Goal: Information Seeking & Learning: Learn about a topic

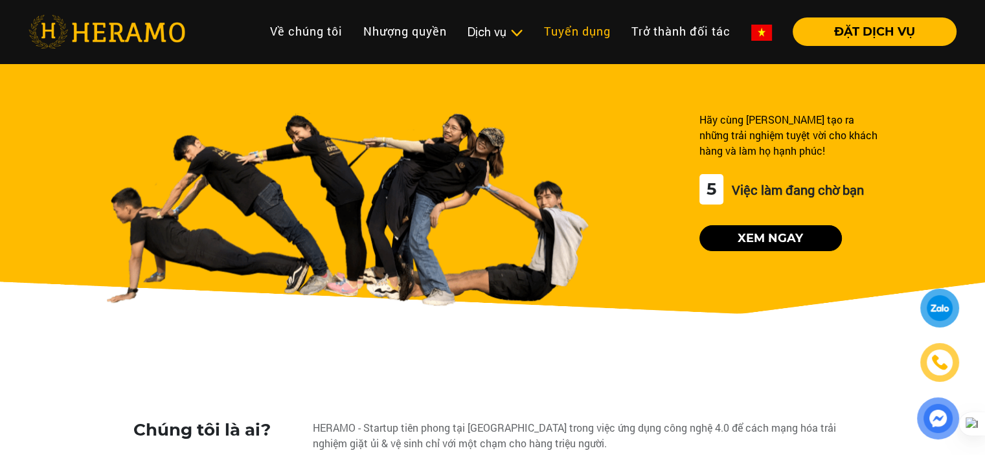
click at [578, 32] on link "Tuyển dụng" at bounding box center [577, 31] width 87 height 28
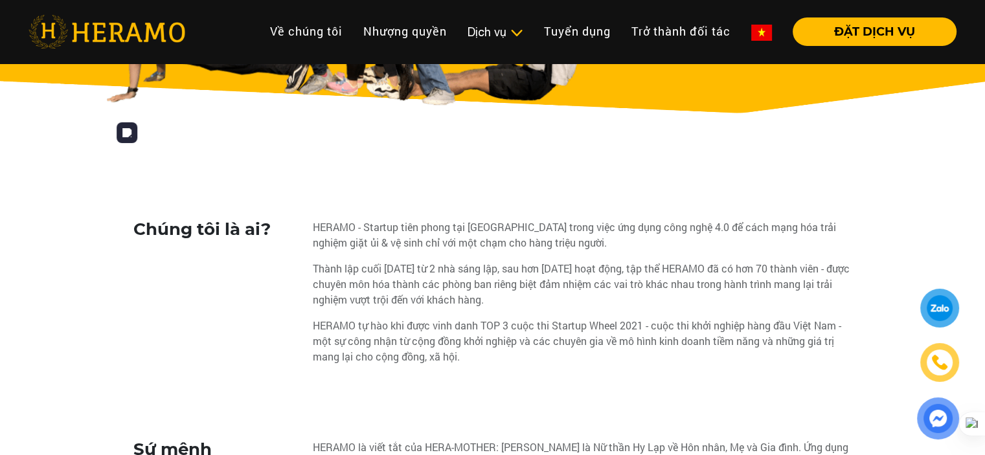
drag, startPoint x: 531, startPoint y: 201, endPoint x: 576, endPoint y: 323, distance: 129.9
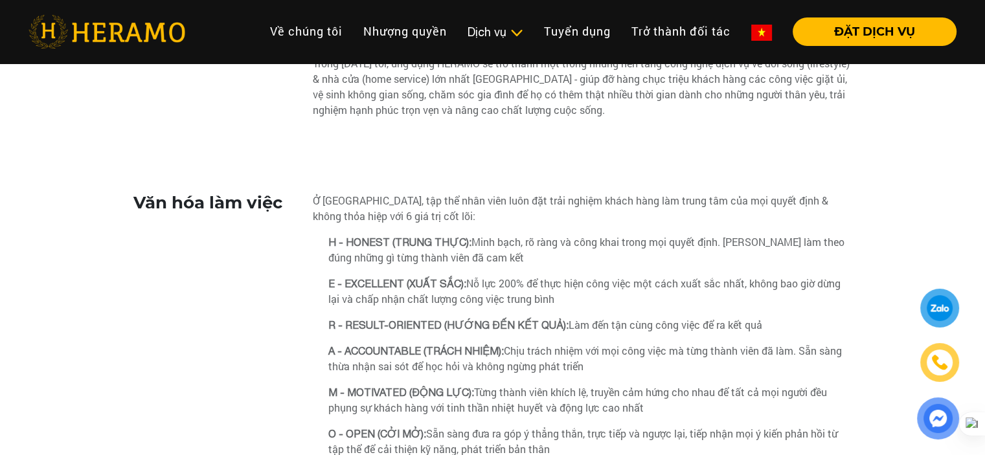
drag, startPoint x: 528, startPoint y: 245, endPoint x: 575, endPoint y: 310, distance: 80.3
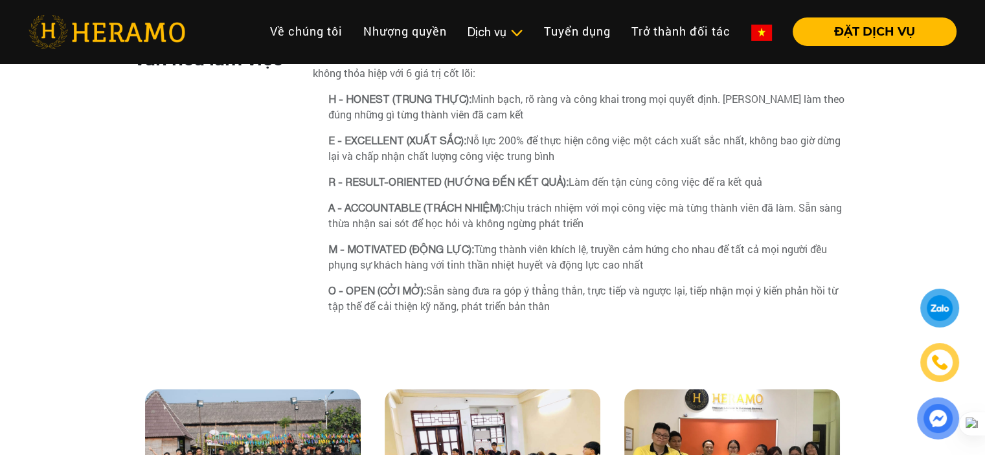
drag, startPoint x: 534, startPoint y: 291, endPoint x: 561, endPoint y: 336, distance: 52.9
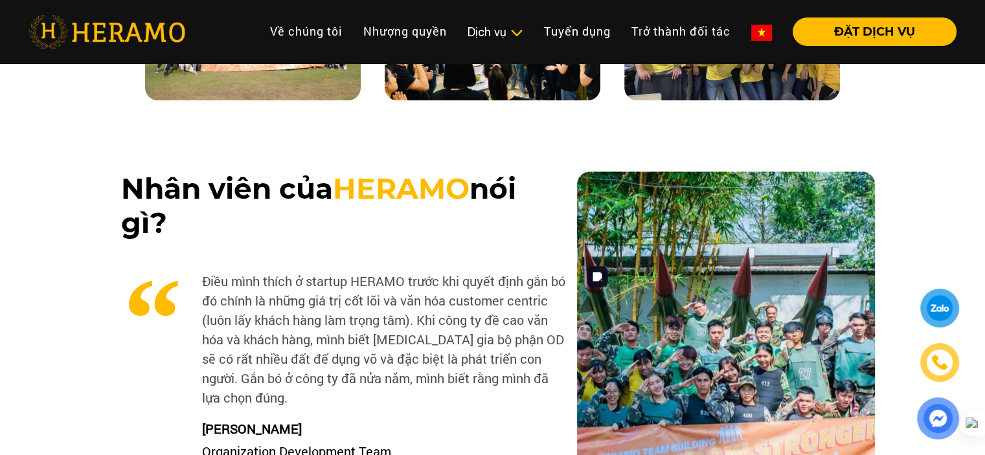
drag, startPoint x: 567, startPoint y: 216, endPoint x: 598, endPoint y: 368, distance: 155.3
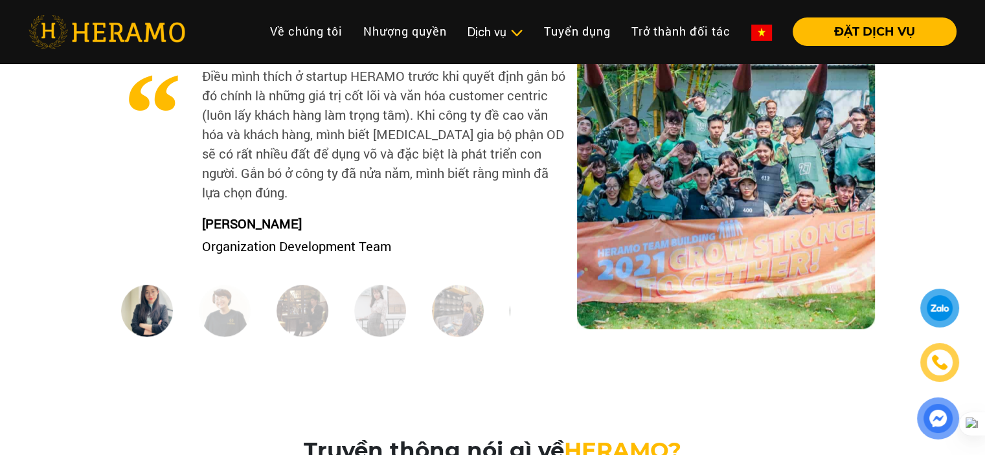
drag, startPoint x: 487, startPoint y: 251, endPoint x: 508, endPoint y: 376, distance: 126.7
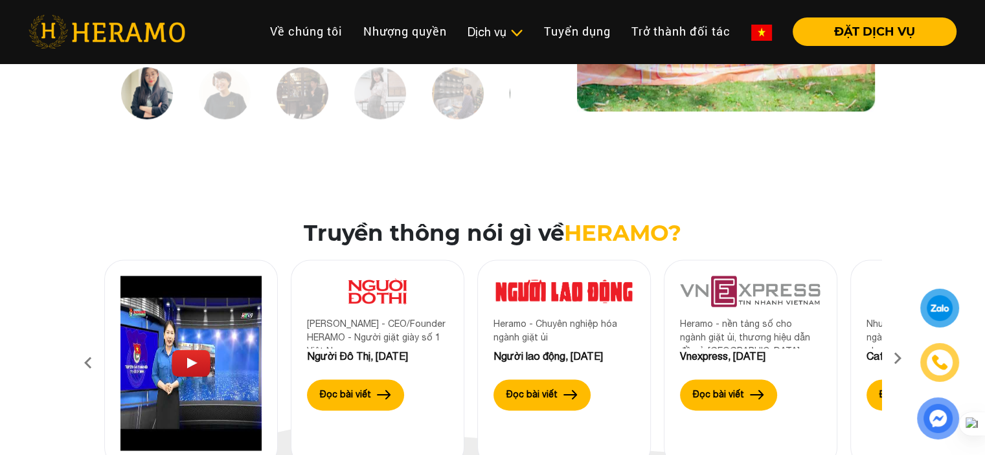
drag, startPoint x: 483, startPoint y: 323, endPoint x: 556, endPoint y: 468, distance: 161.9
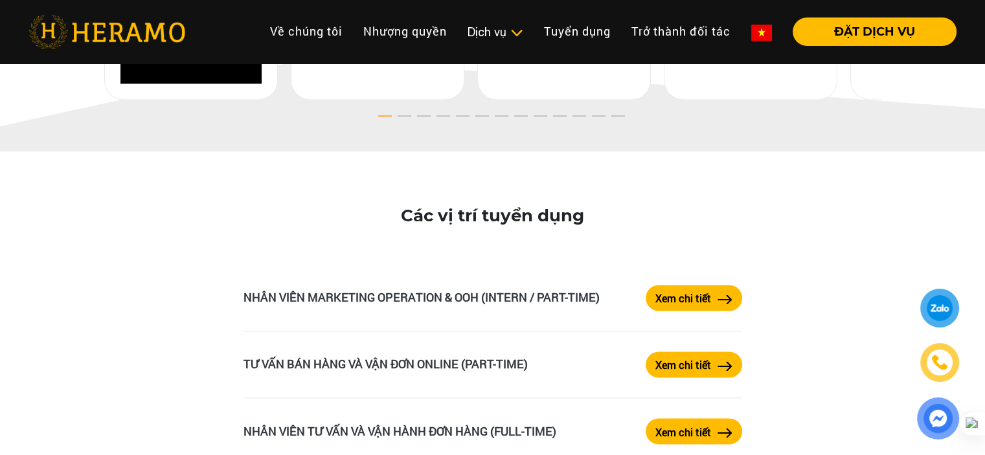
drag, startPoint x: 460, startPoint y: 368, endPoint x: 539, endPoint y: 423, distance: 95.4
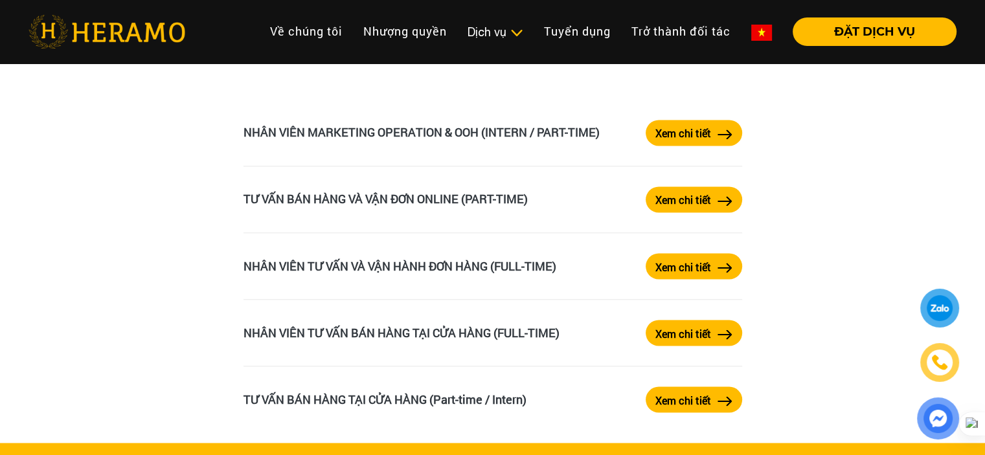
drag, startPoint x: 148, startPoint y: 144, endPoint x: 153, endPoint y: 168, distance: 23.9
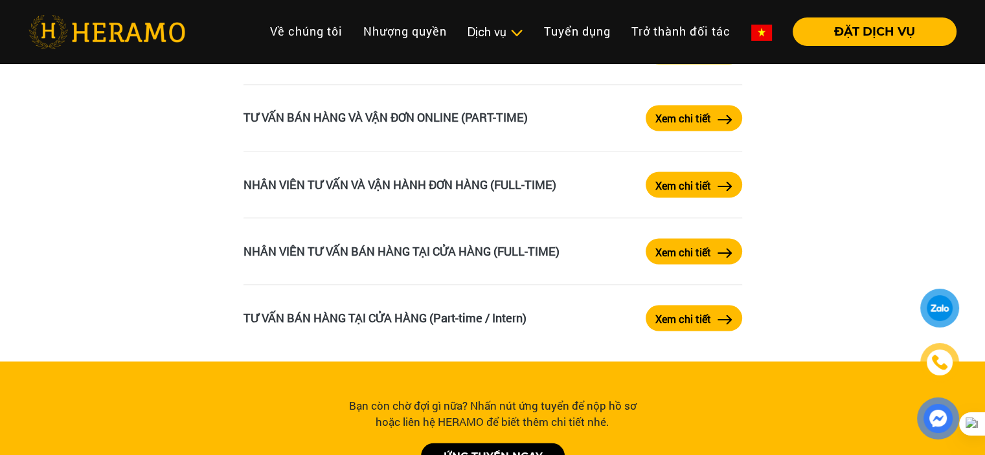
drag, startPoint x: 568, startPoint y: 199, endPoint x: 575, endPoint y: 220, distance: 21.3
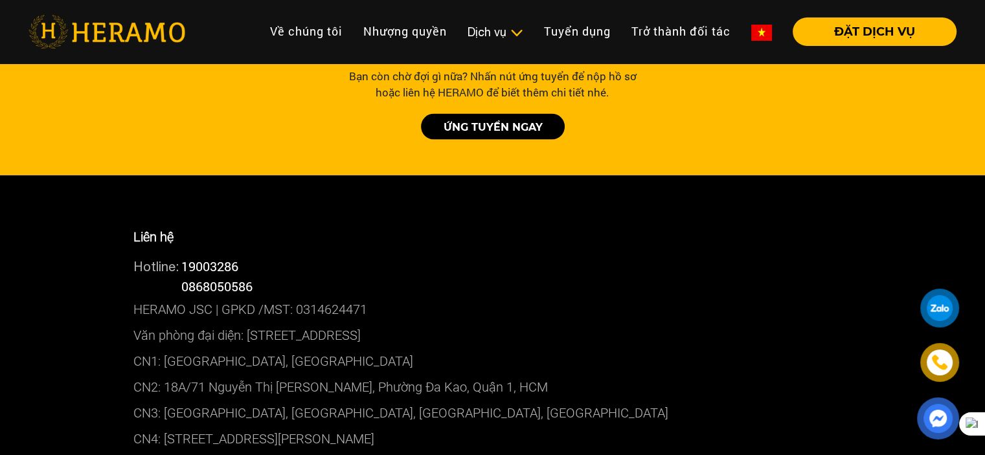
drag, startPoint x: 575, startPoint y: 220, endPoint x: 591, endPoint y: 335, distance: 116.9
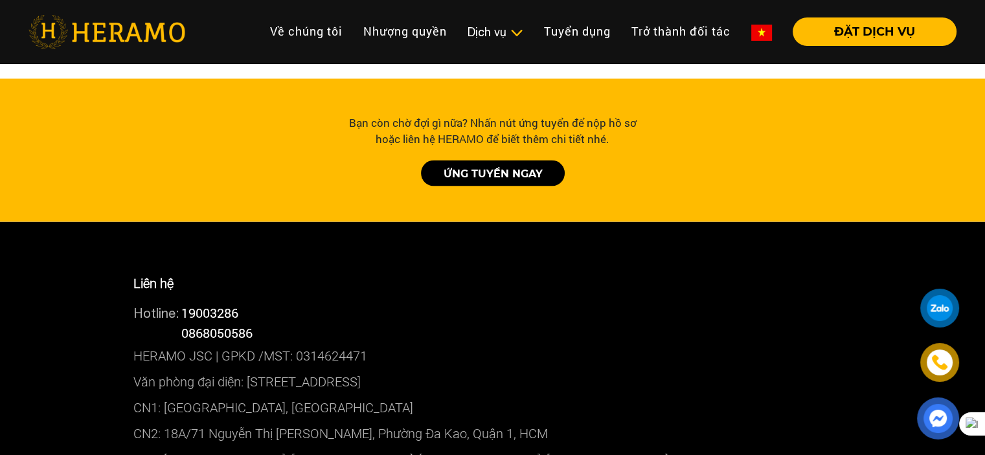
scroll to position [2254, 0]
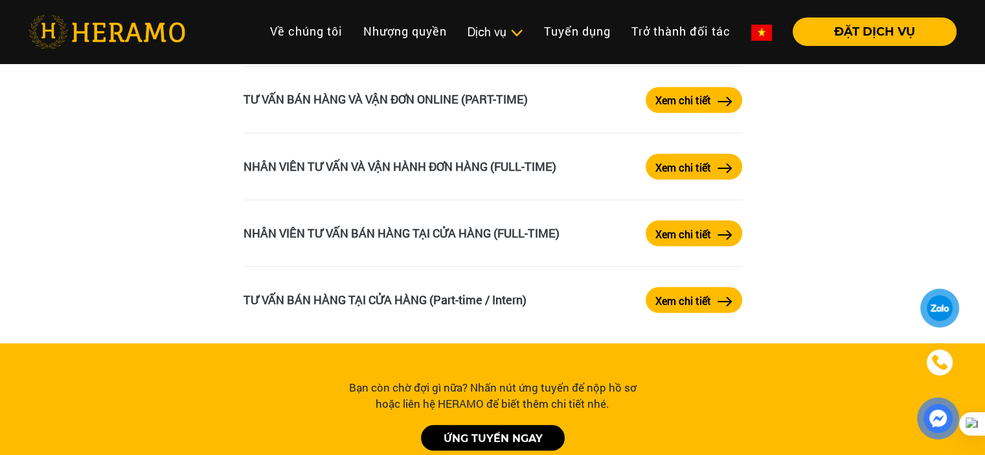
drag, startPoint x: 595, startPoint y: 323, endPoint x: 514, endPoint y: 165, distance: 177.5
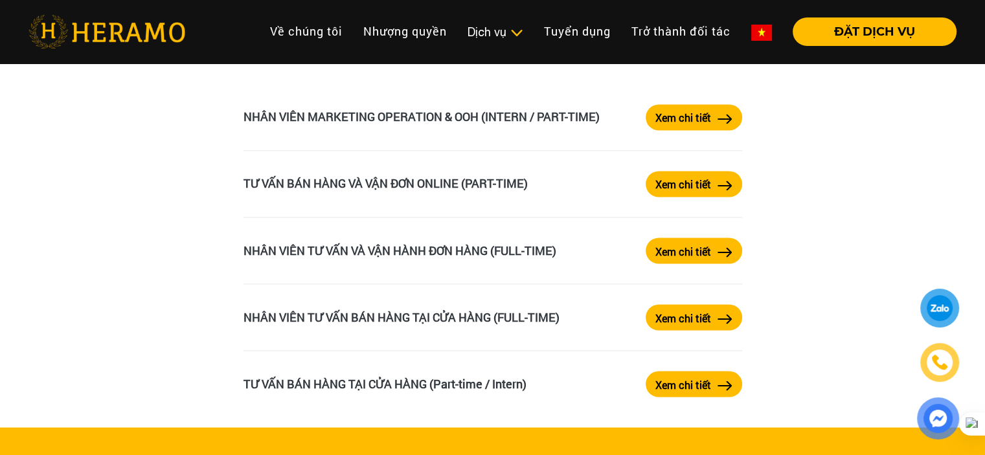
scroll to position [2181, 0]
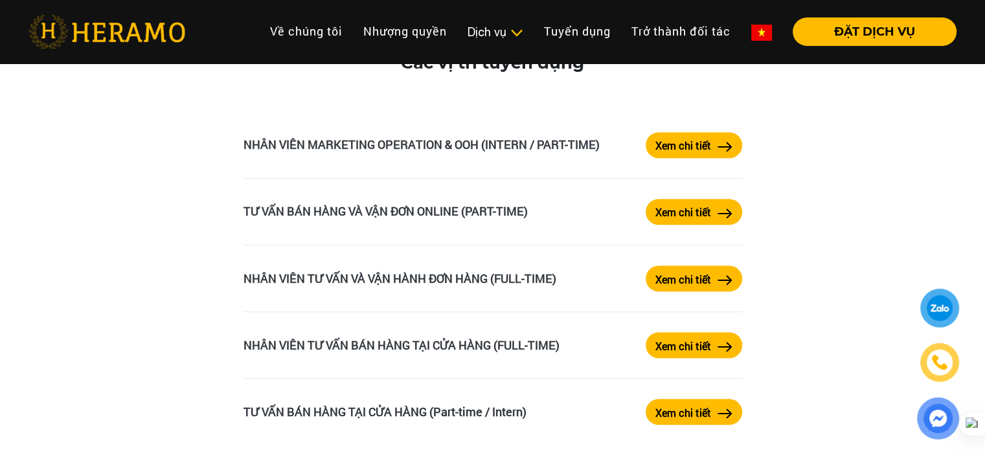
drag, startPoint x: 616, startPoint y: 188, endPoint x: 622, endPoint y: 175, distance: 14.5
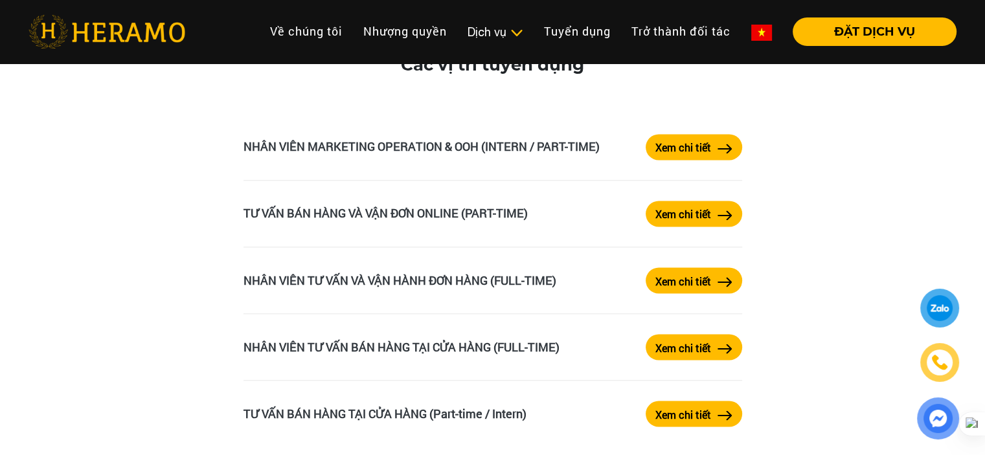
click at [666, 148] on label "Xem chi tiết" at bounding box center [683, 148] width 56 height 16
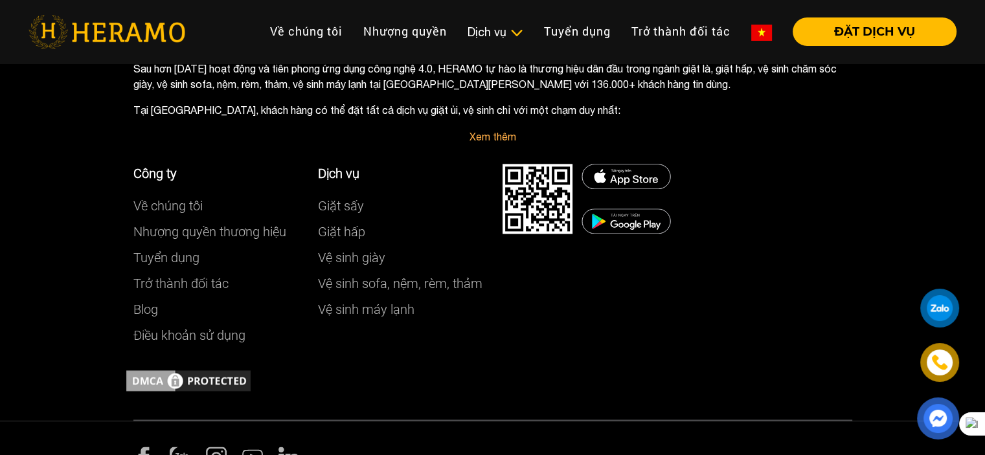
scroll to position [1646, 0]
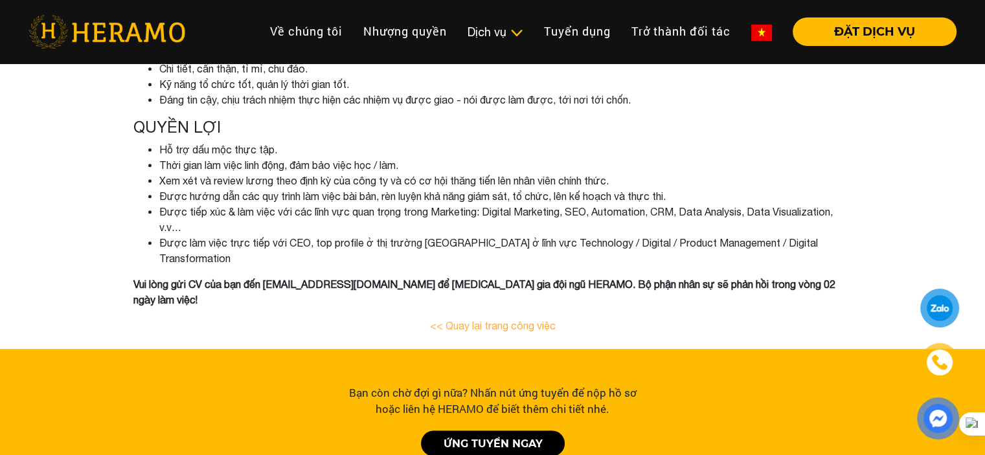
drag, startPoint x: 635, startPoint y: 270, endPoint x: 622, endPoint y: 201, distance: 69.9
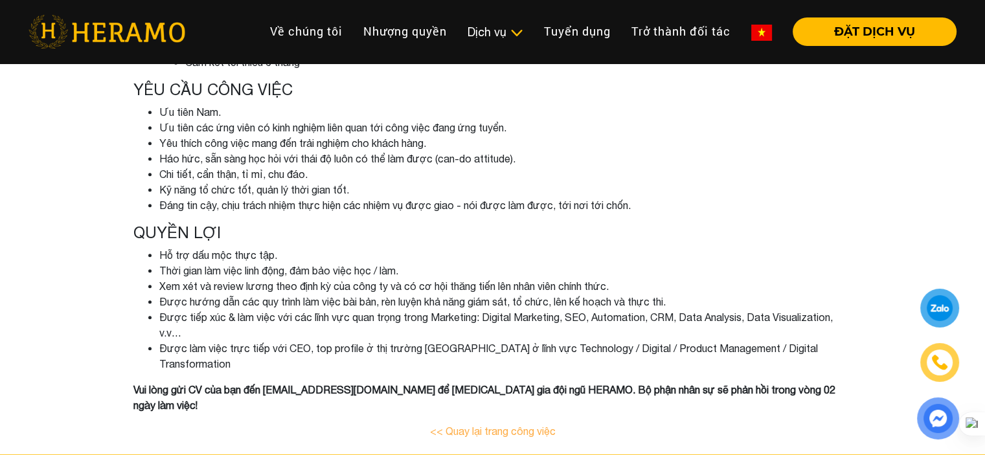
scroll to position [0, 0]
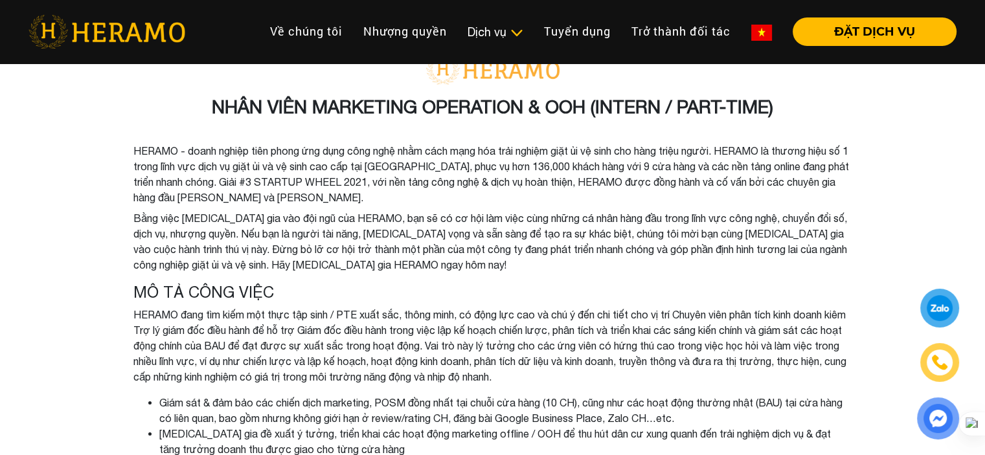
drag, startPoint x: 641, startPoint y: 332, endPoint x: 338, endPoint y: 106, distance: 378.0
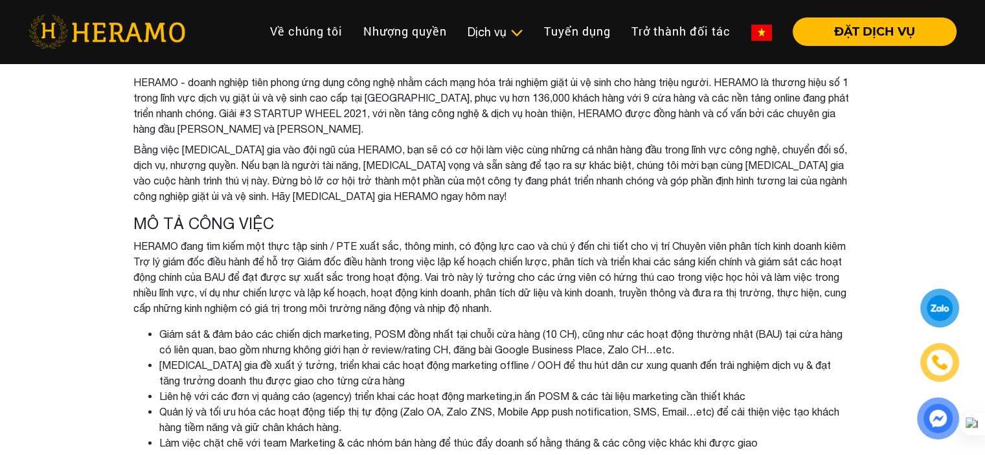
scroll to position [101, 0]
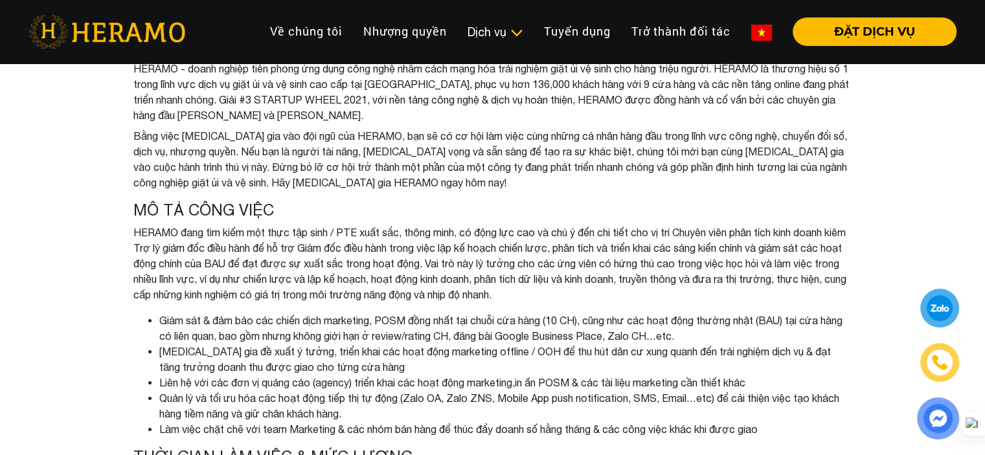
drag, startPoint x: 496, startPoint y: 239, endPoint x: 530, endPoint y: 276, distance: 50.9
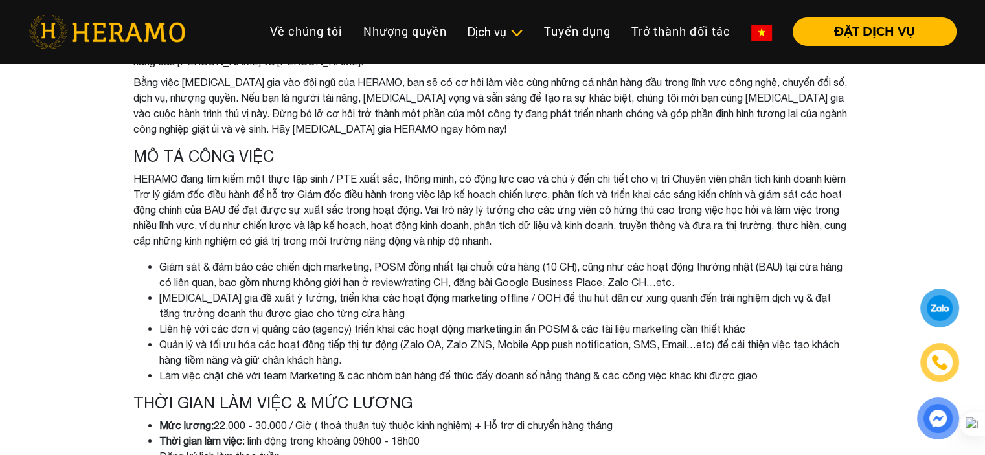
drag, startPoint x: 523, startPoint y: 302, endPoint x: 528, endPoint y: 357, distance: 54.7
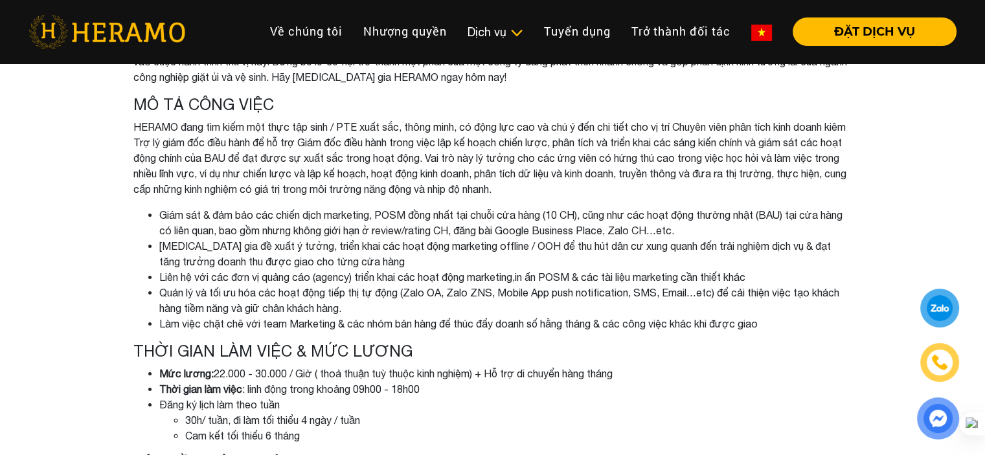
scroll to position [259, 0]
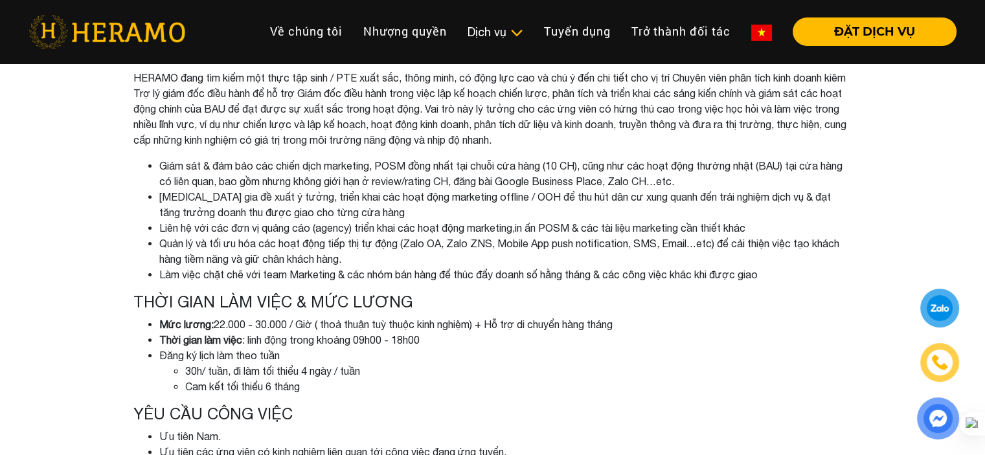
drag, startPoint x: 513, startPoint y: 323, endPoint x: 546, endPoint y: 365, distance: 53.5
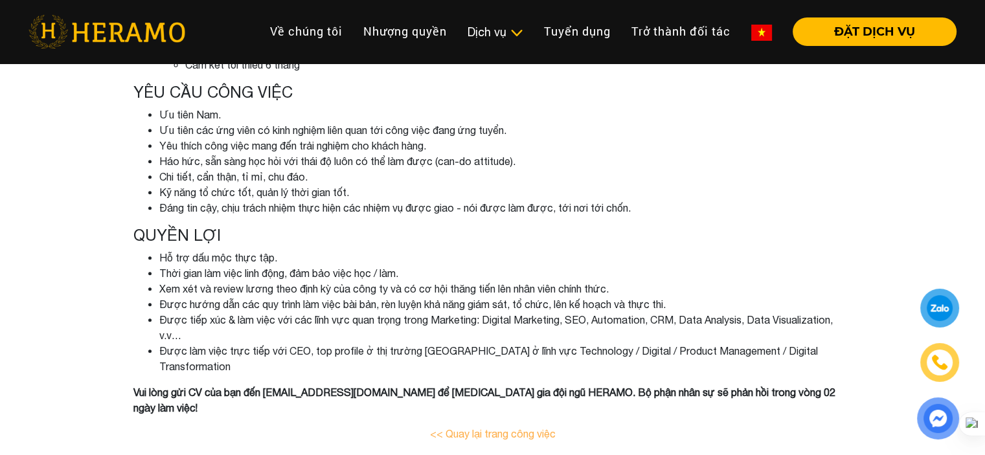
scroll to position [572, 0]
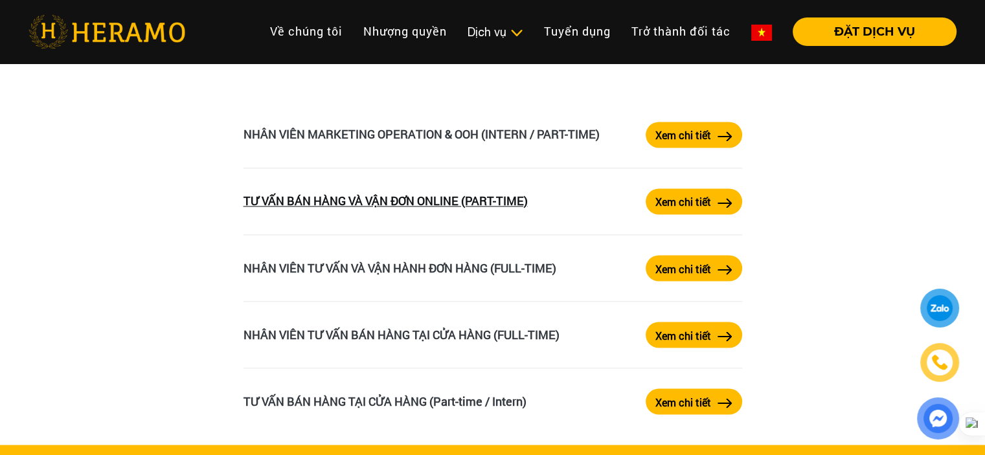
scroll to position [2195, 0]
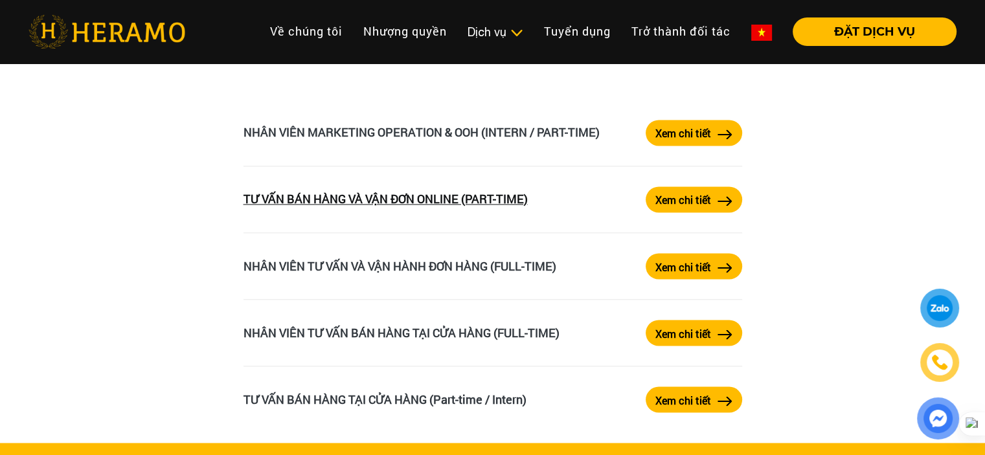
click at [294, 201] on link "TƯ VẤN BÁN HÀNG VÀ VẬN ĐƠN ONLINE (PART-TIME)" at bounding box center [385, 199] width 284 height 16
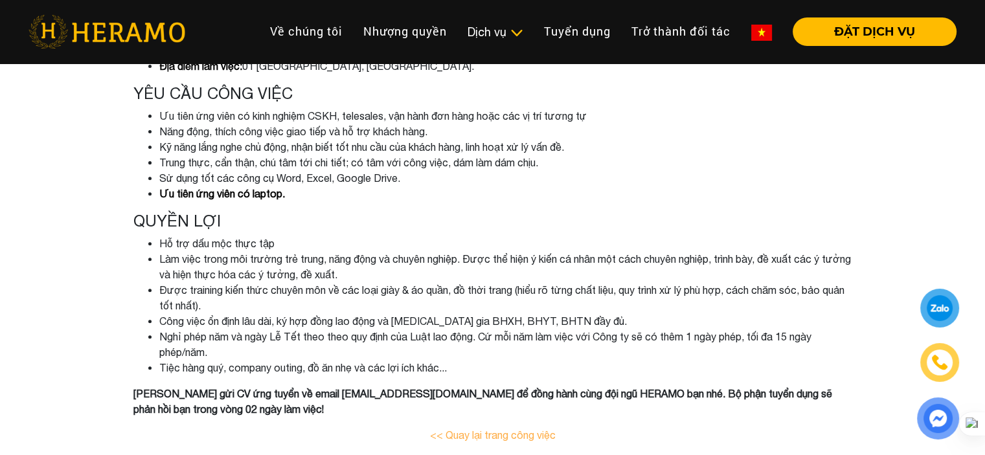
scroll to position [453, 0]
click at [541, 378] on div "TƯ VẤN BÁN HÀNG VÀ VẬN ĐƠN ONLINE (PART-TIME) HERAMO - doanh nghiệp tiên phong …" at bounding box center [493, 31] width 738 height 853
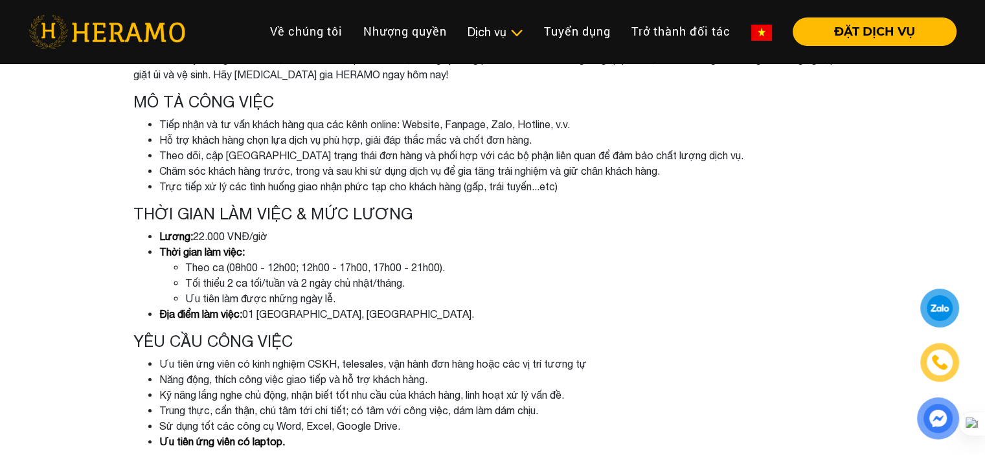
scroll to position [0, 0]
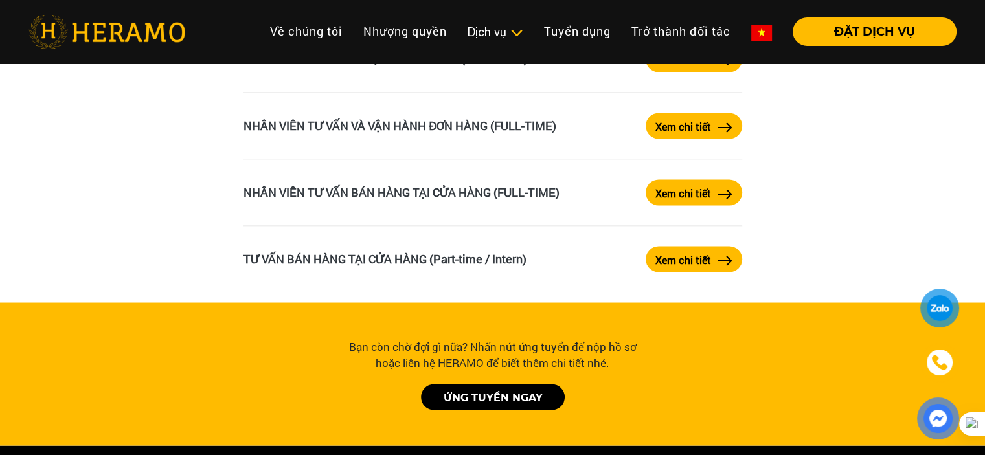
scroll to position [2346, 0]
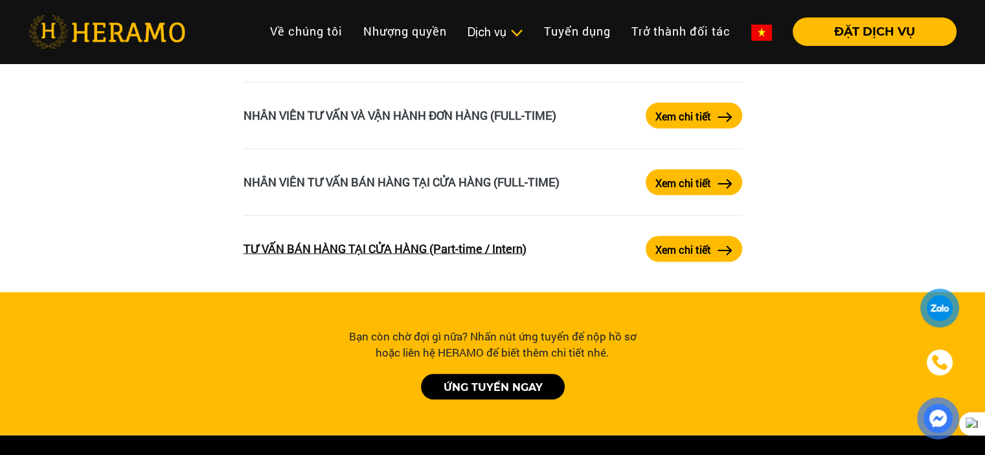
click at [512, 251] on link "TƯ VẤN BÁN HÀNG TẠI CỬA HÀNG (Part-time / Intern)" at bounding box center [384, 248] width 283 height 16
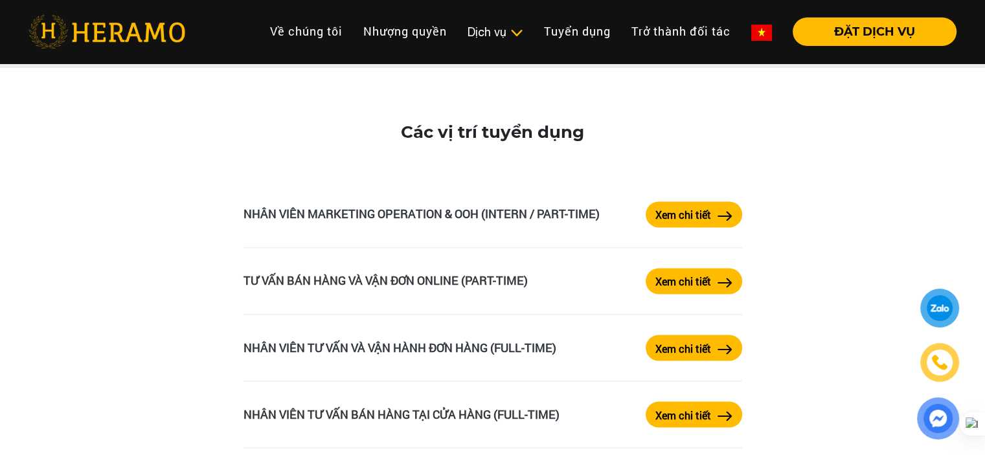
scroll to position [2114, 0]
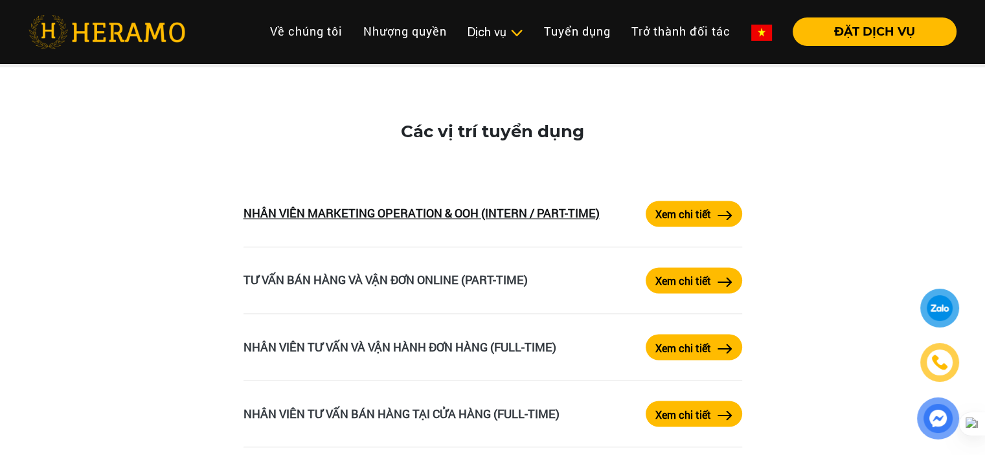
click at [484, 214] on link "NHÂN VIÊN MARKETING OPERATION & OOH (INTERN / PART-TIME)" at bounding box center [421, 213] width 356 height 16
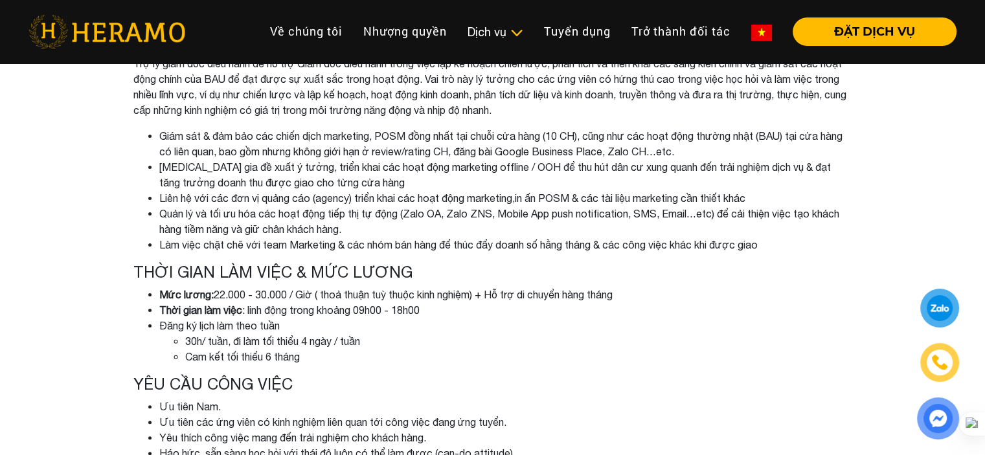
scroll to position [280, 0]
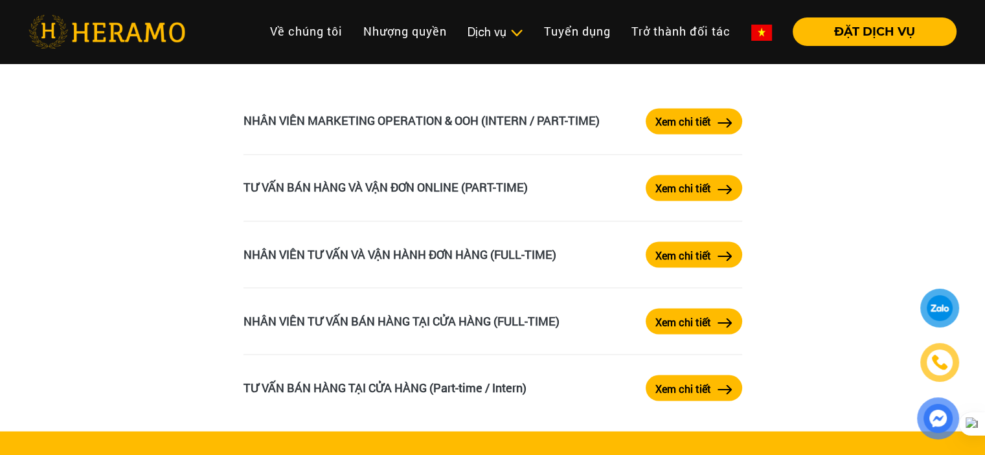
scroll to position [2206, 0]
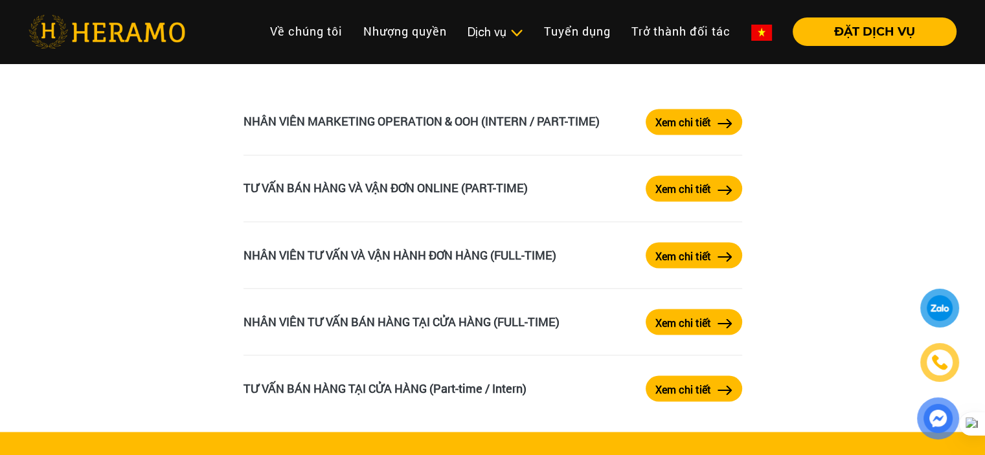
drag, startPoint x: 486, startPoint y: 260, endPoint x: 442, endPoint y: 240, distance: 48.1
click at [442, 240] on li "NHÂN VIÊN TƯ VẤN VÀ VẬN HÀNH ĐƠN HÀNG (FULL-TIME) Xem chi tiết" at bounding box center [492, 255] width 499 height 67
click at [438, 247] on li "NHÂN VIÊN TƯ VẤN VÀ VẬN HÀNH ĐƠN HÀNG (FULL-TIME) Xem chi tiết" at bounding box center [492, 255] width 499 height 67
click at [451, 257] on link "NHÂN VIÊN TƯ VẤN VÀ VẬN HÀNH ĐƠN HÀNG (FULL-TIME)" at bounding box center [399, 255] width 313 height 16
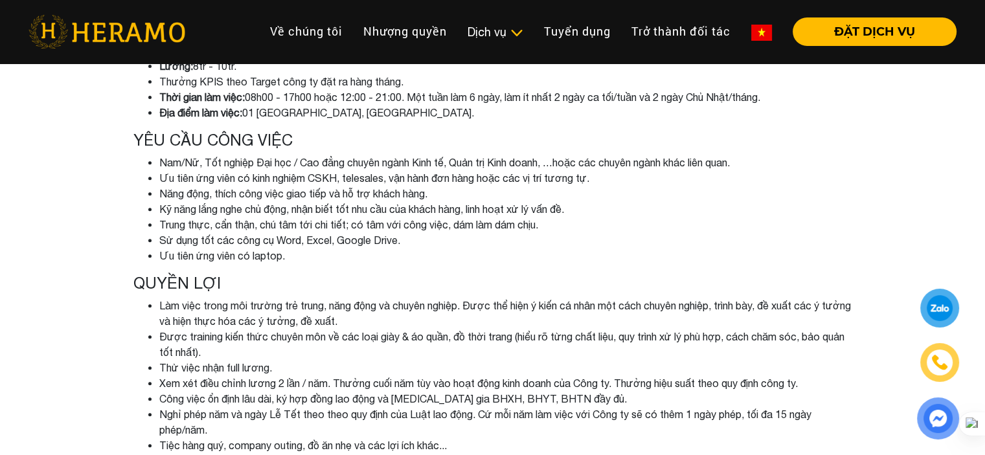
scroll to position [471, 0]
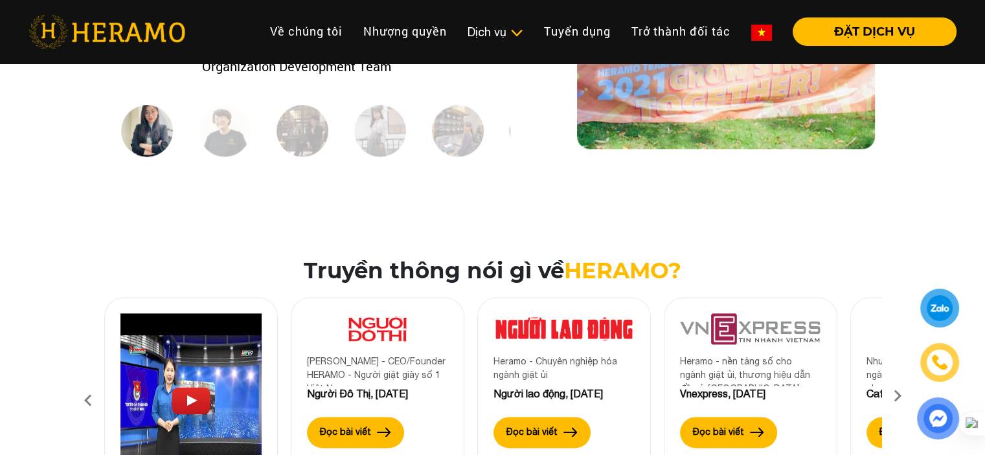
scroll to position [1740, 0]
